Goal: Task Accomplishment & Management: Use online tool/utility

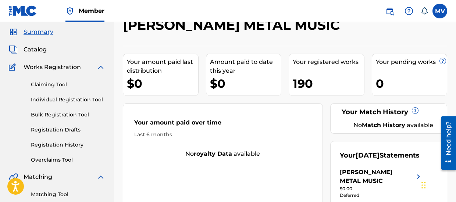
scroll to position [35, 0]
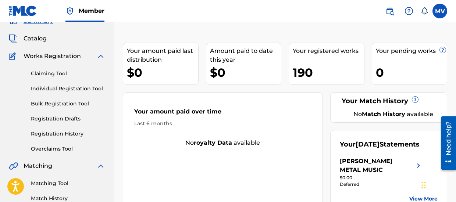
click at [69, 104] on link "Bulk Registration Tool" at bounding box center [68, 104] width 74 height 8
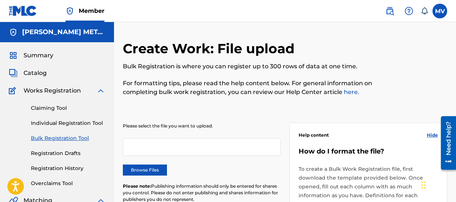
click at [154, 169] on label "Browse Files" at bounding box center [145, 170] width 44 height 11
click at [0, 0] on input "Browse Files" at bounding box center [0, 0] width 0 height 0
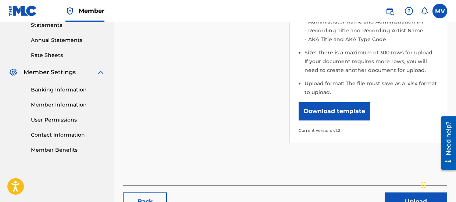
scroll to position [301, 0]
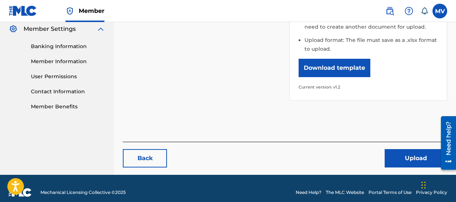
click at [401, 149] on button "Upload" at bounding box center [416, 158] width 62 height 18
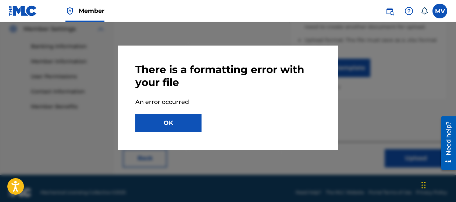
click at [181, 122] on button "OK" at bounding box center [168, 123] width 66 height 18
